Goal: Download file/media

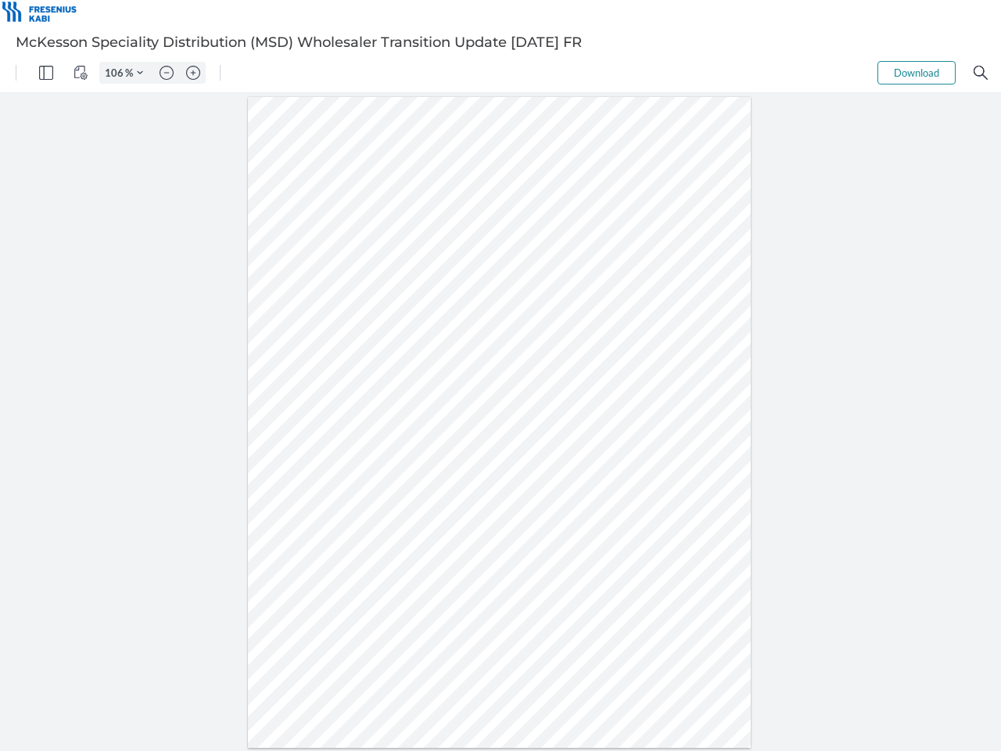
click at [46, 73] on img "Panel" at bounding box center [46, 73] width 14 height 14
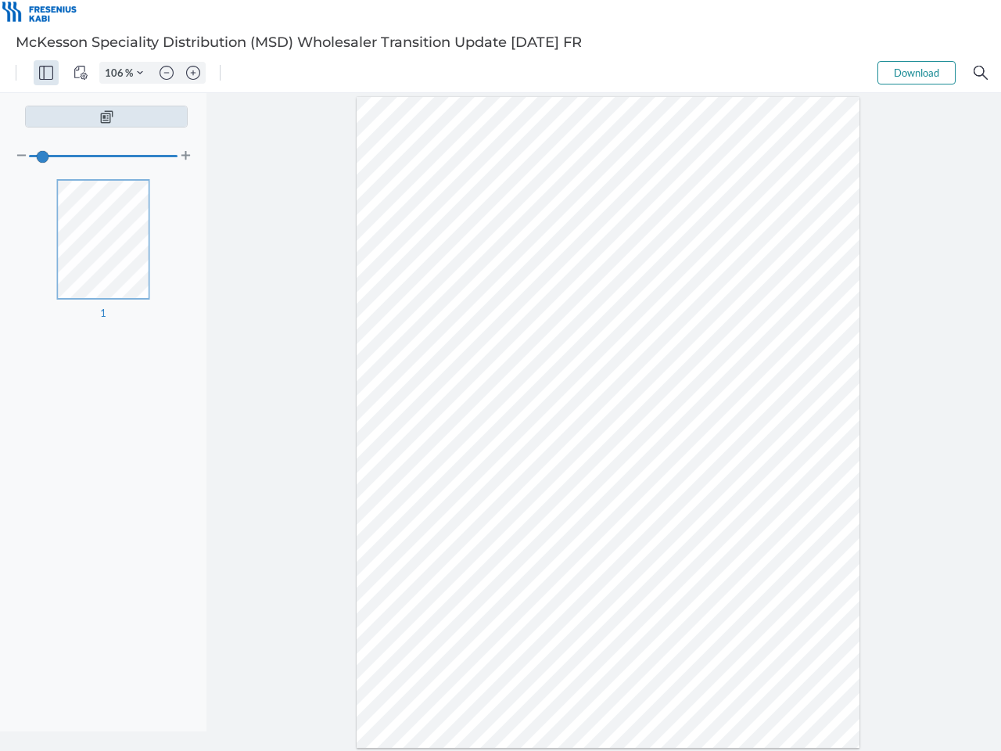
click at [81, 73] on img "View Controls" at bounding box center [81, 73] width 14 height 14
click at [117, 73] on input "106" at bounding box center [112, 73] width 25 height 14
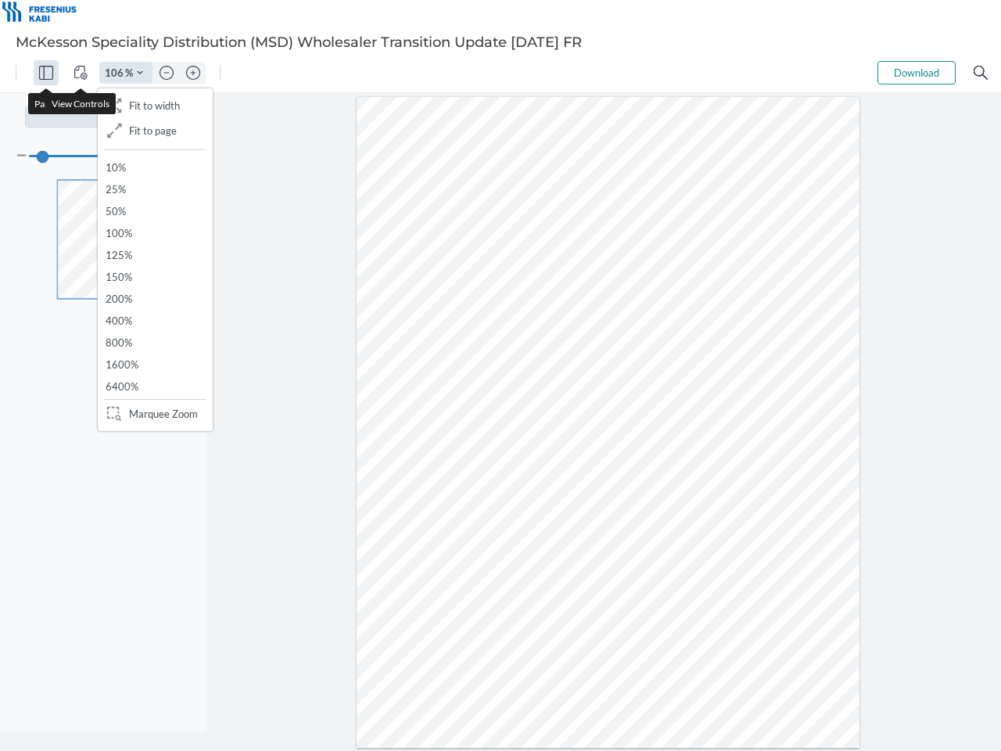
click at [140, 73] on img "Zoom Controls" at bounding box center [140, 73] width 6 height 6
click at [167, 73] on img "Zoom out" at bounding box center [167, 73] width 14 height 14
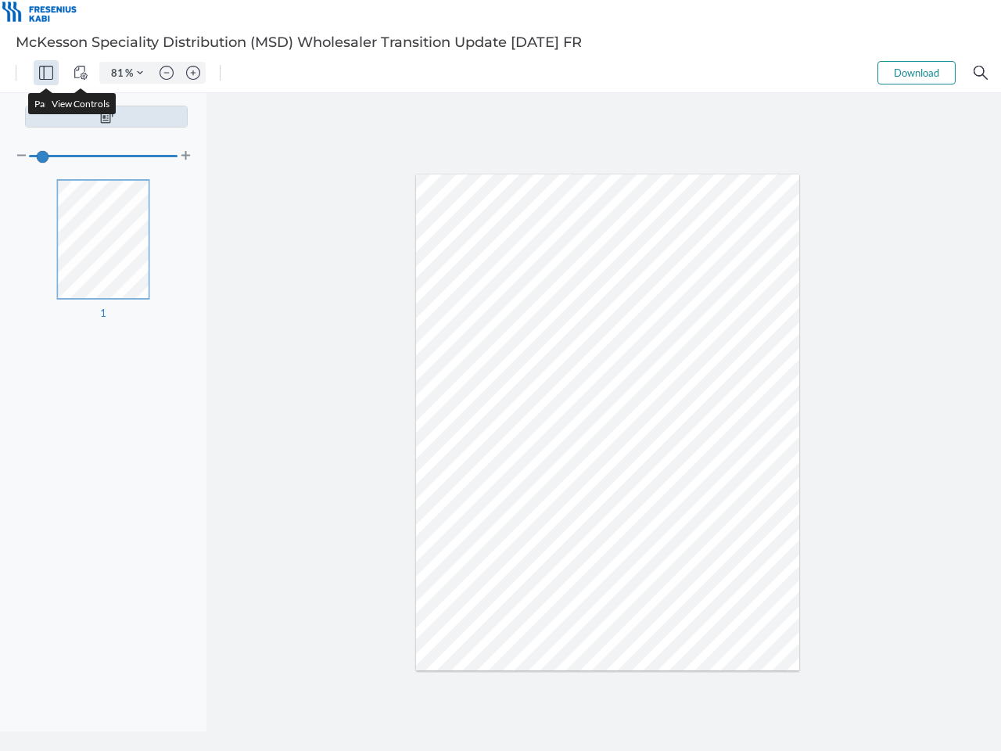
click at [193, 73] on img "Zoom in" at bounding box center [193, 73] width 14 height 14
type input "106"
click at [917, 73] on button "Download" at bounding box center [917, 72] width 78 height 23
click at [981, 73] on img "Search" at bounding box center [981, 73] width 14 height 14
